Goal: Information Seeking & Learning: Learn about a topic

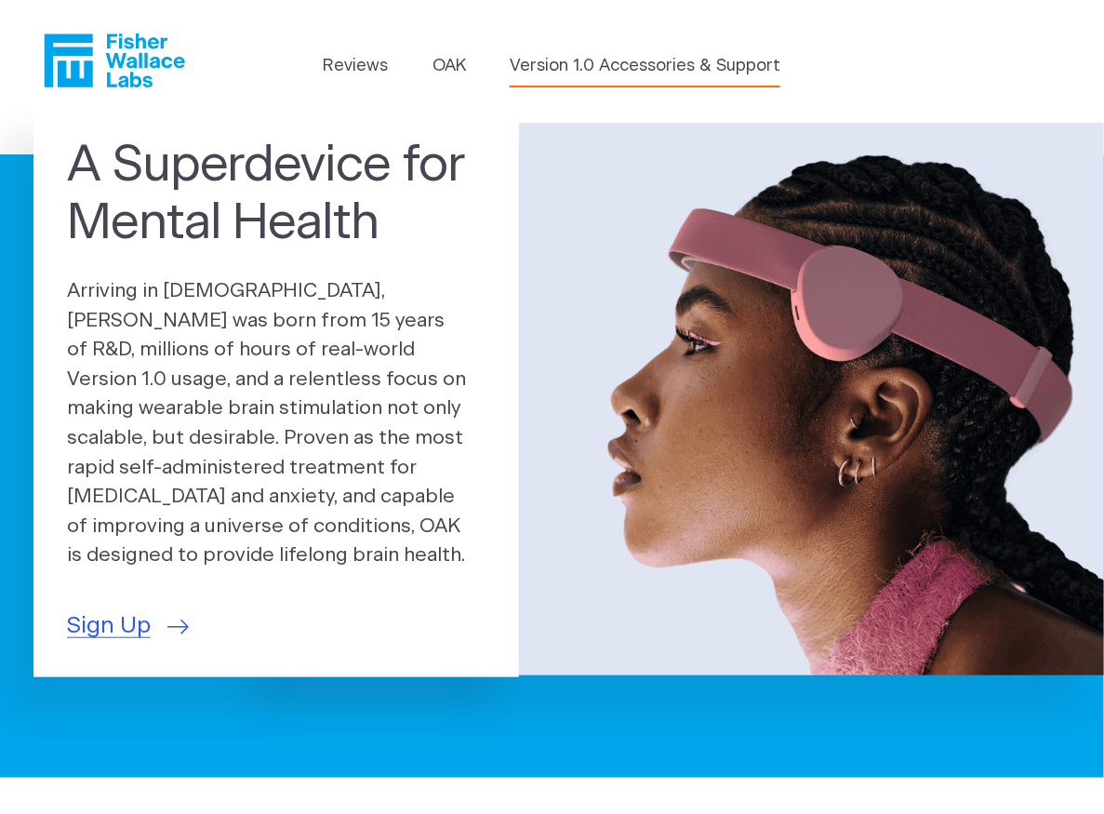
click at [576, 65] on link "Version 1.0 Accessories & Support" at bounding box center [645, 66] width 271 height 25
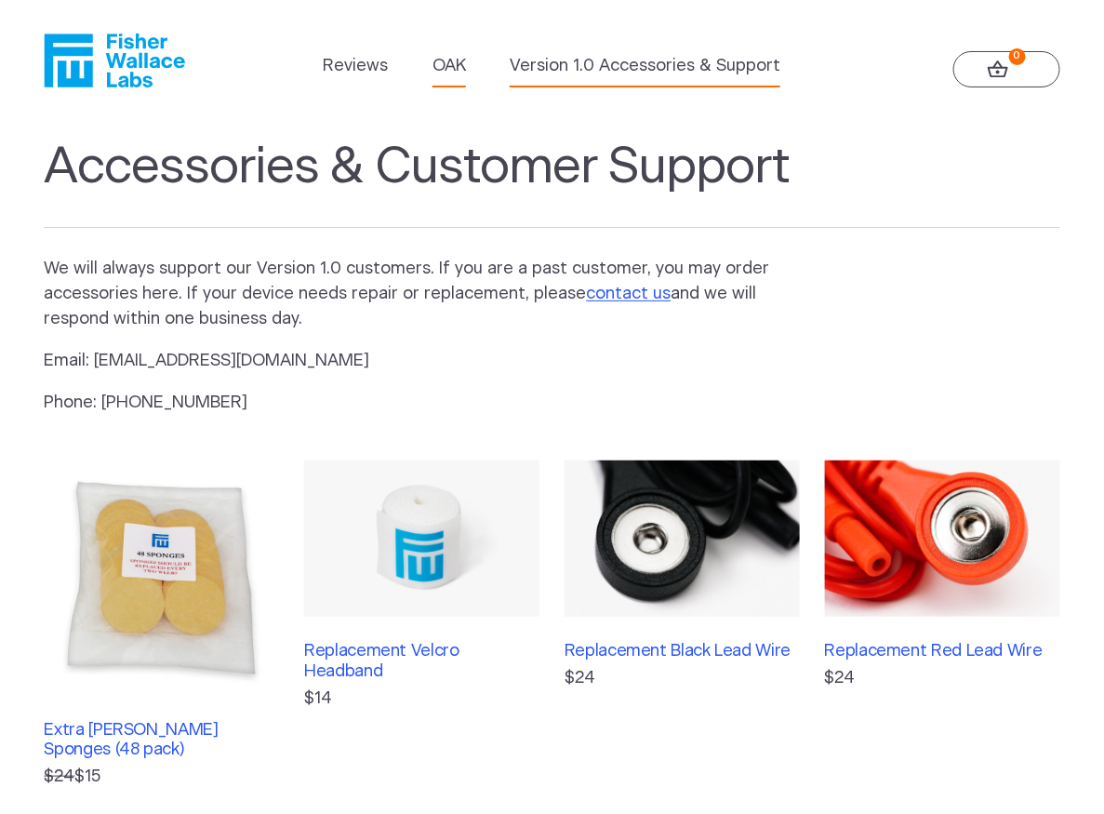
click at [460, 73] on link "OAK" at bounding box center [449, 66] width 33 height 25
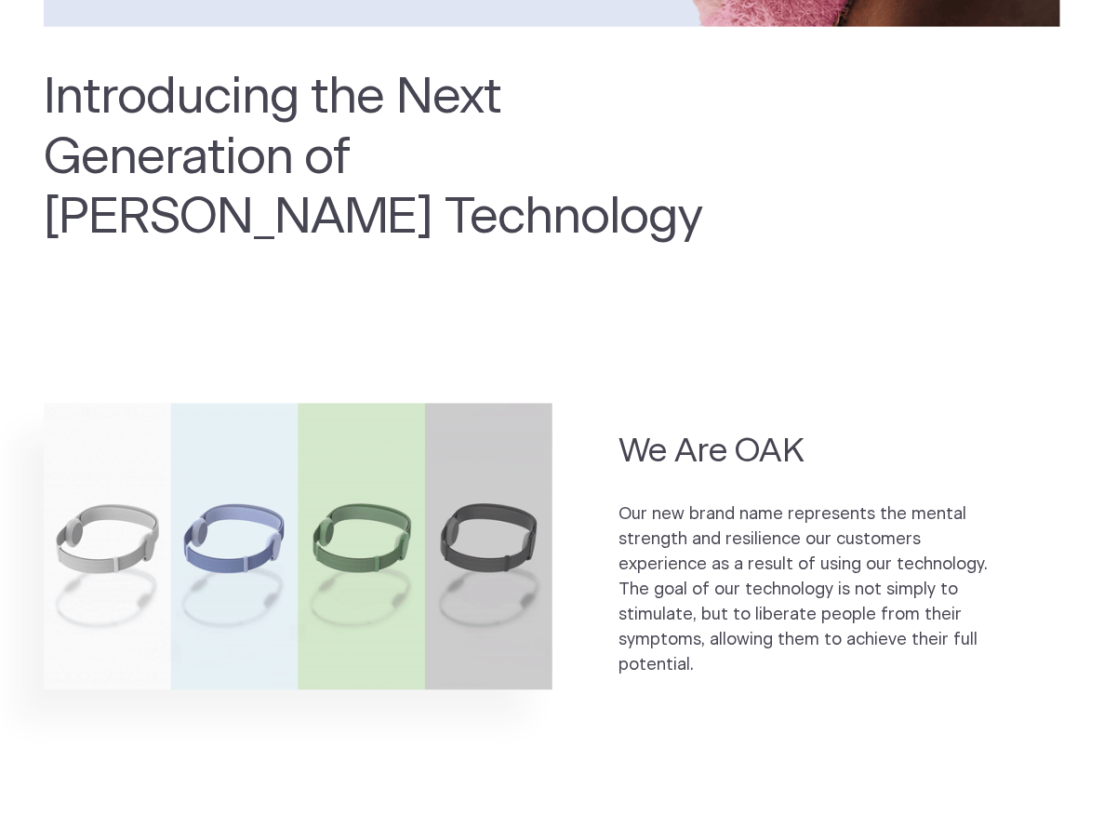
scroll to position [930, 0]
